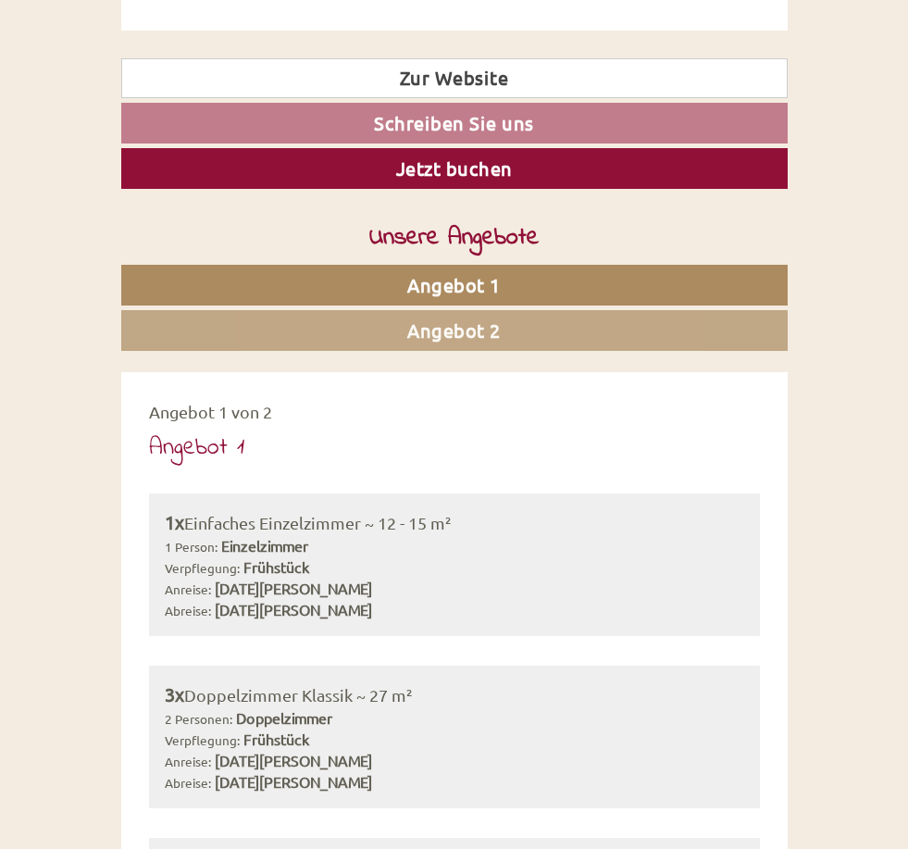
scroll to position [709, 0]
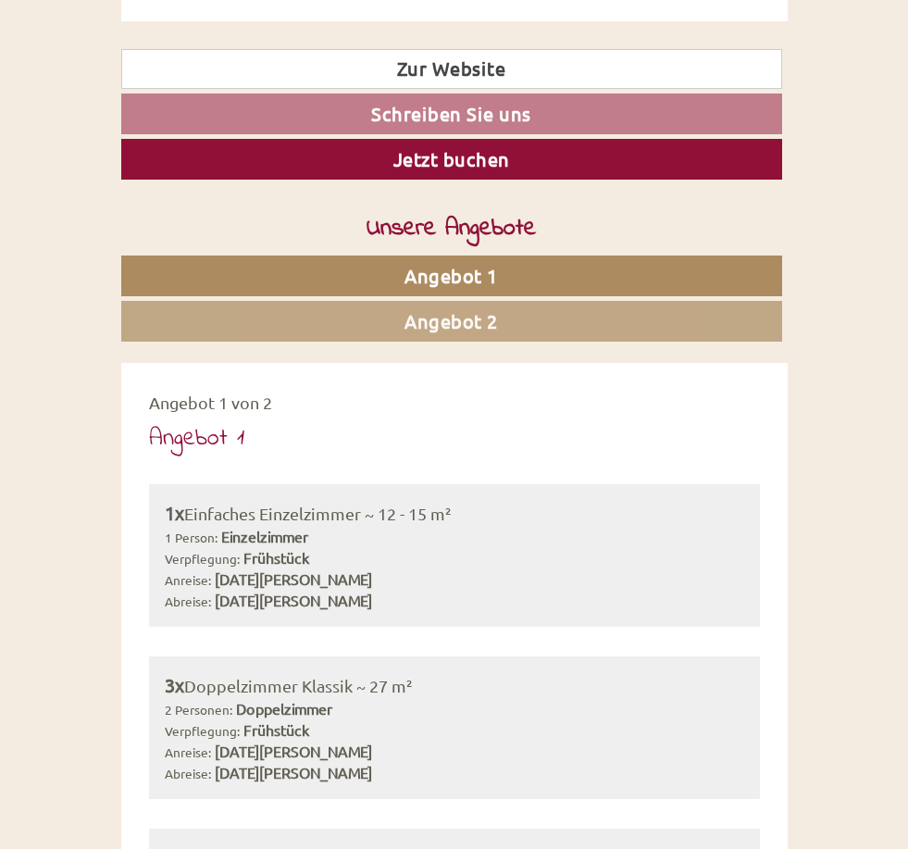
click at [248, 308] on link "Angebot 2" at bounding box center [451, 321] width 661 height 41
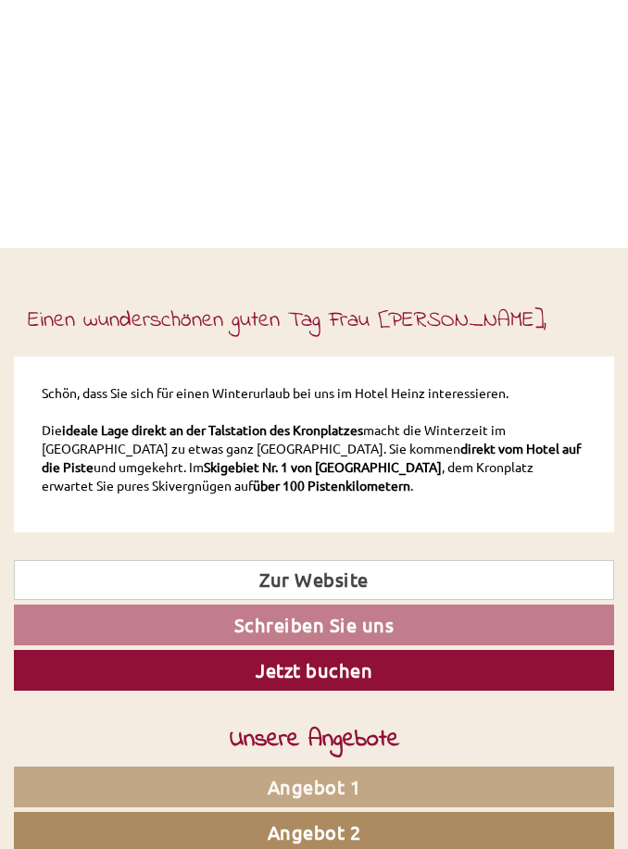
scroll to position [0, 0]
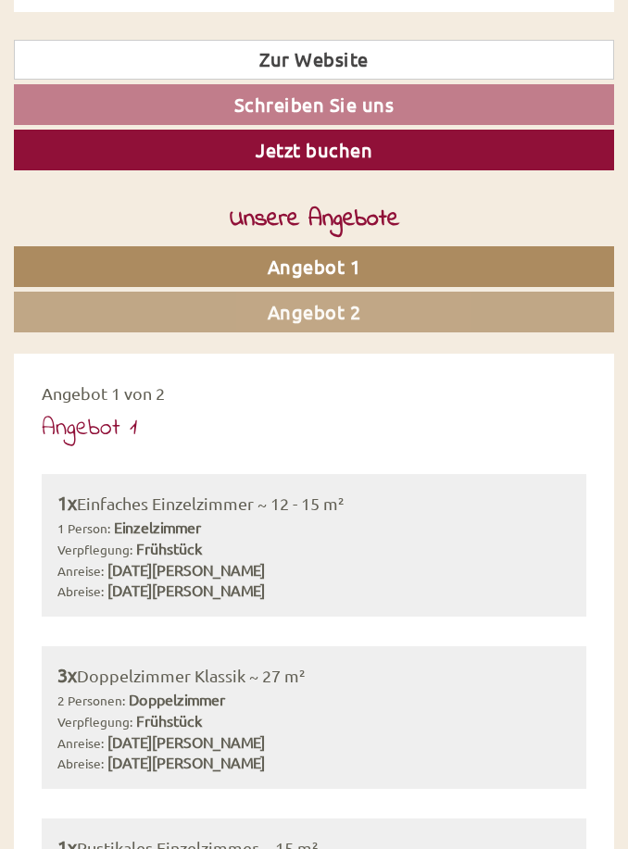
scroll to position [850, 0]
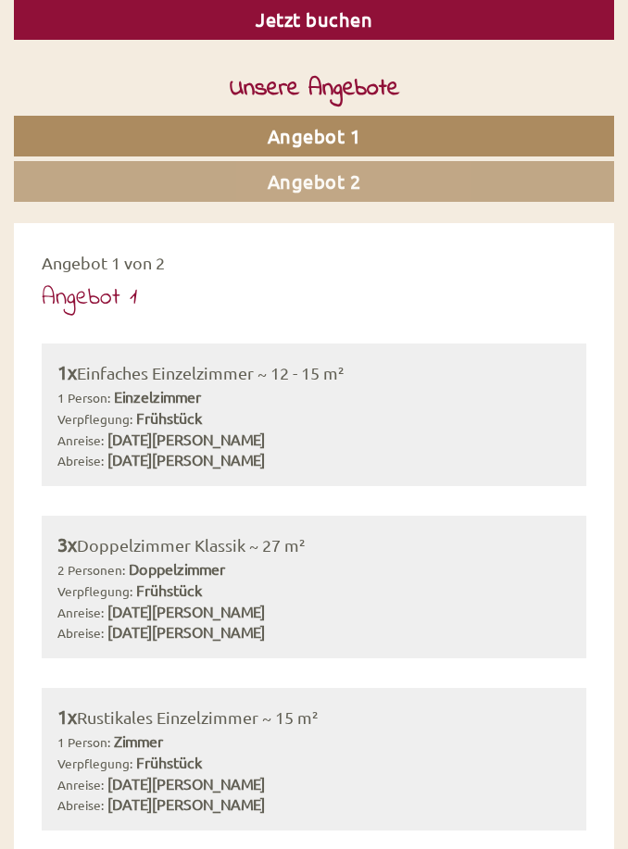
click at [105, 202] on link "Angebot 2" at bounding box center [314, 181] width 600 height 41
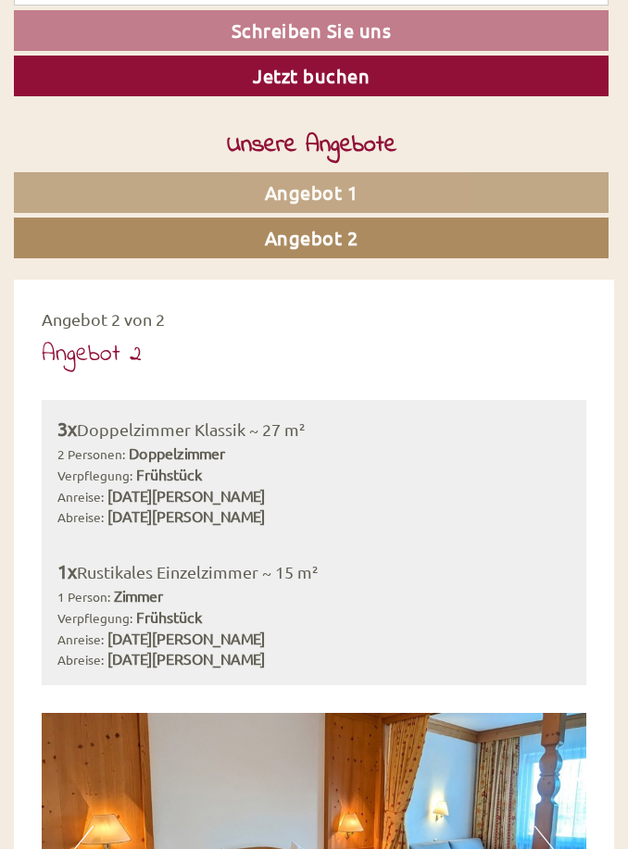
scroll to position [682, 0]
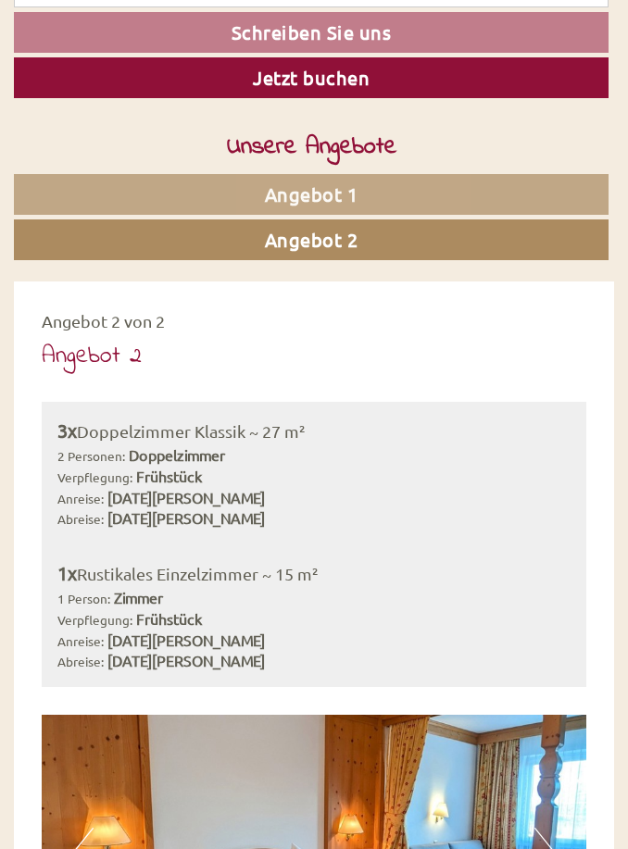
click at [81, 184] on link "Angebot 1" at bounding box center [311, 194] width 594 height 41
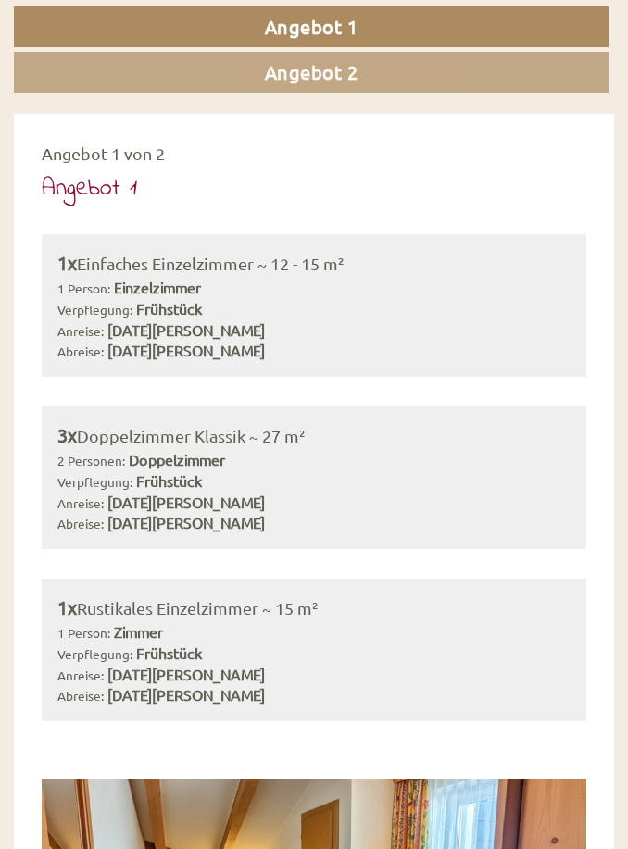
click at [103, 58] on link "Angebot 2" at bounding box center [311, 72] width 594 height 41
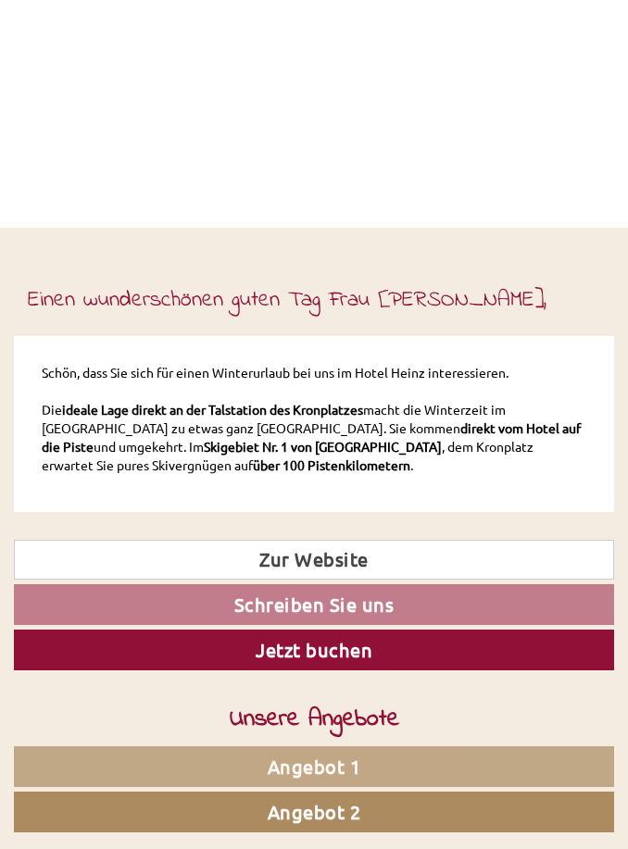
scroll to position [0, 0]
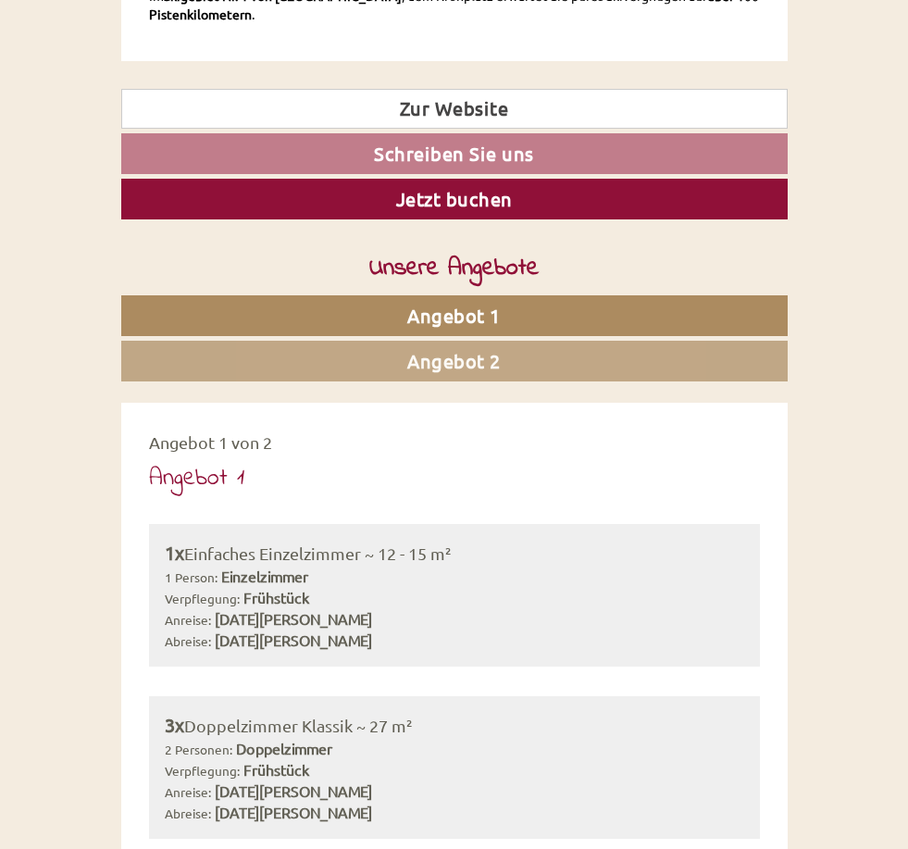
scroll to position [679, 0]
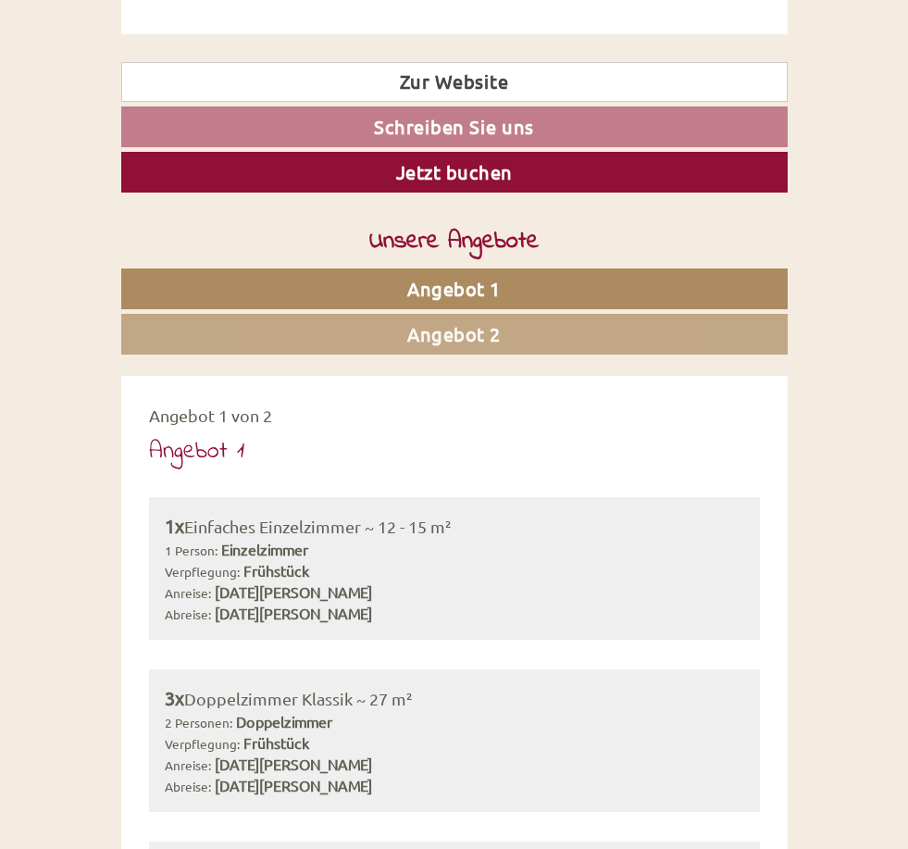
click at [217, 268] on link "Angebot 1" at bounding box center [454, 288] width 666 height 41
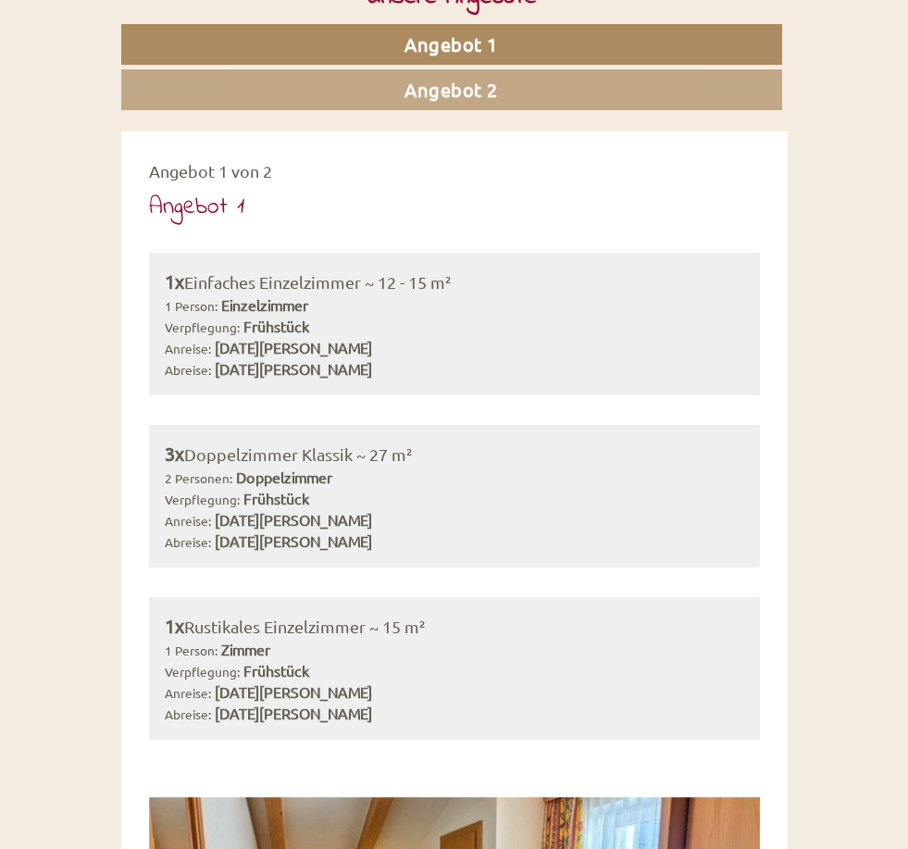
click at [194, 69] on link "Angebot 2" at bounding box center [451, 89] width 661 height 41
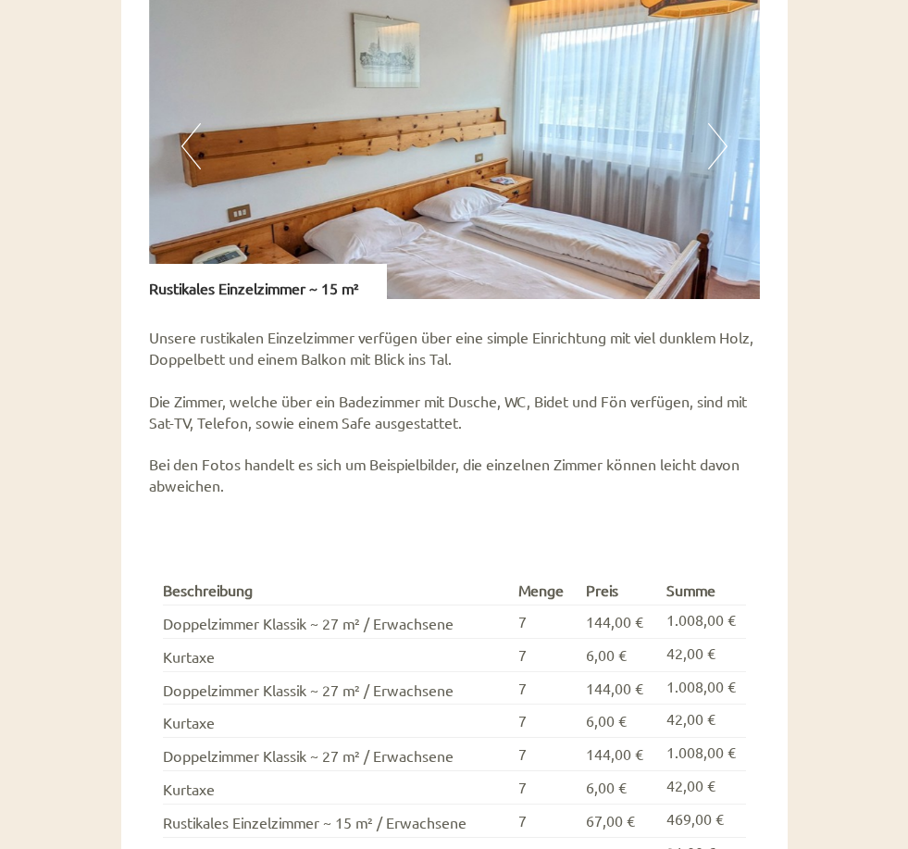
scroll to position [2327, 0]
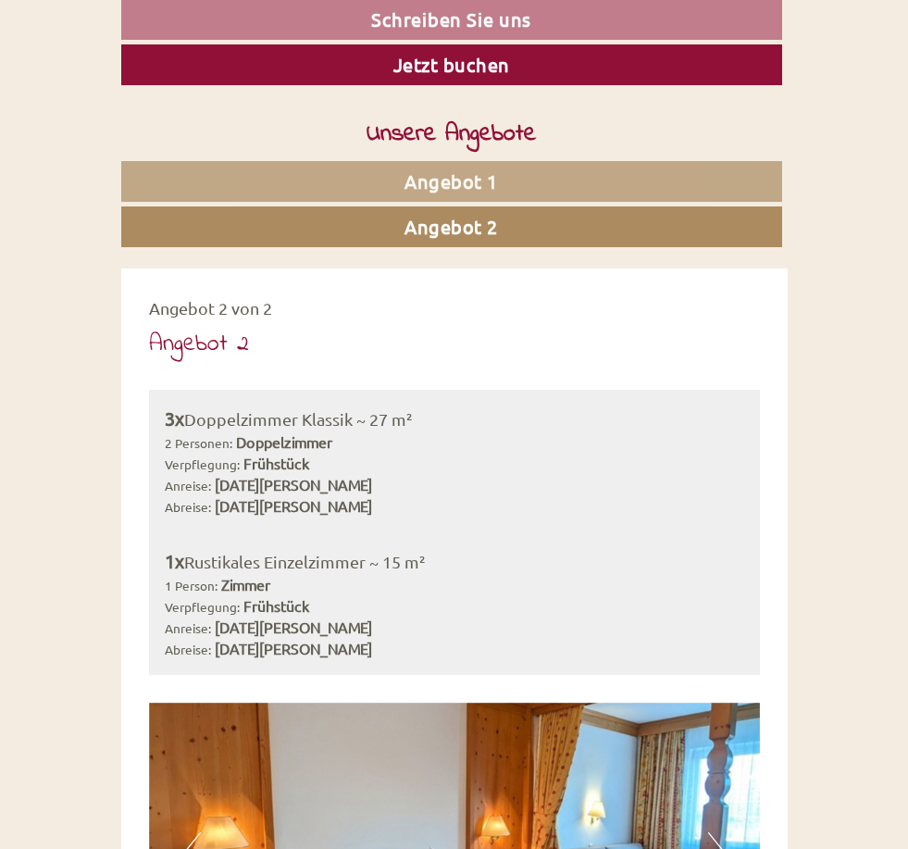
click at [239, 161] on link "Angebot 1" at bounding box center [451, 181] width 661 height 41
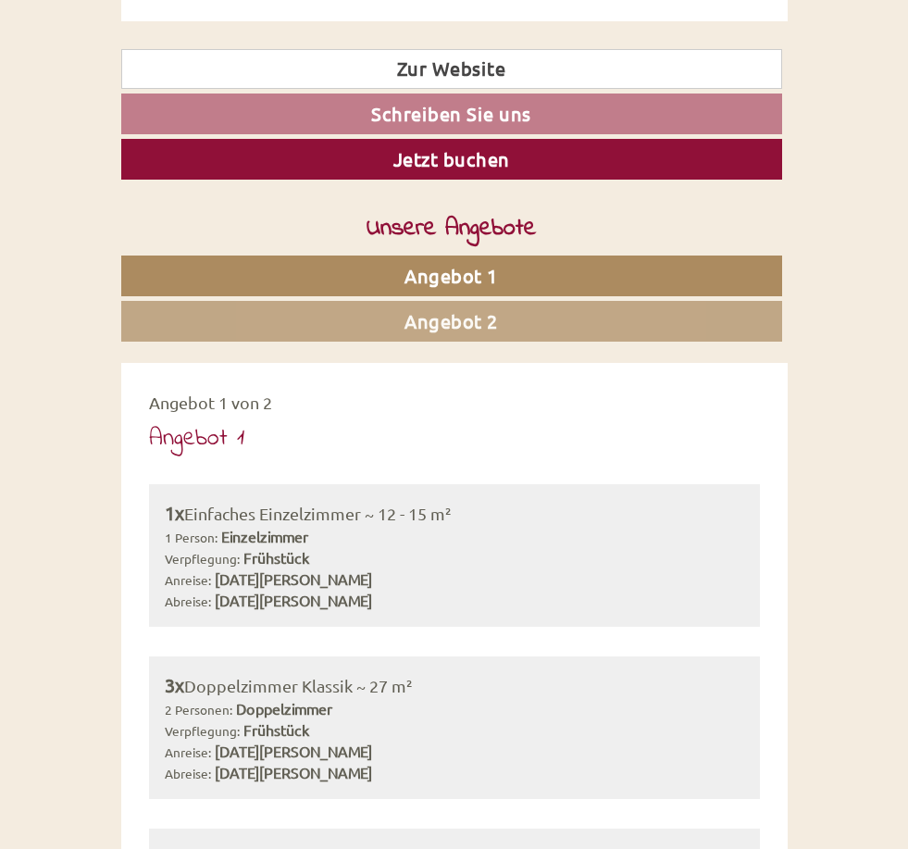
scroll to position [707, 0]
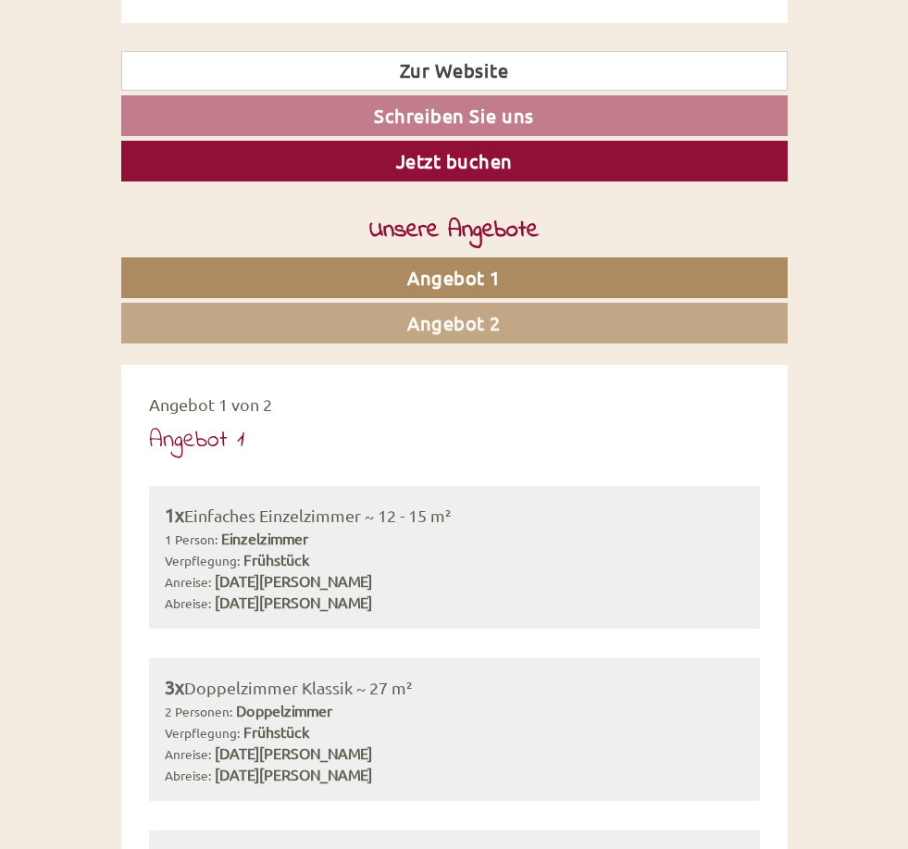
click at [230, 303] on link "Angebot 2" at bounding box center [454, 323] width 666 height 41
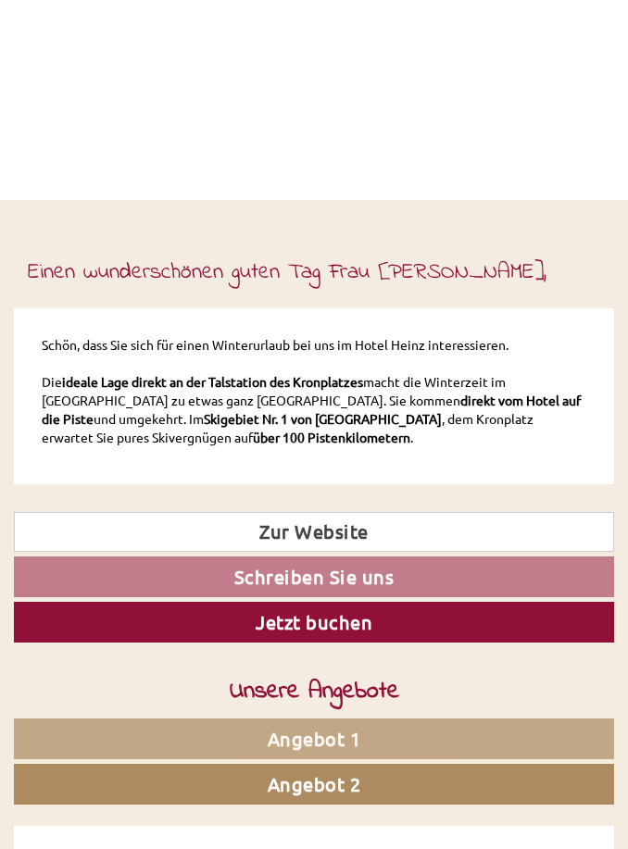
scroll to position [0, 0]
